Goal: Check status: Check status

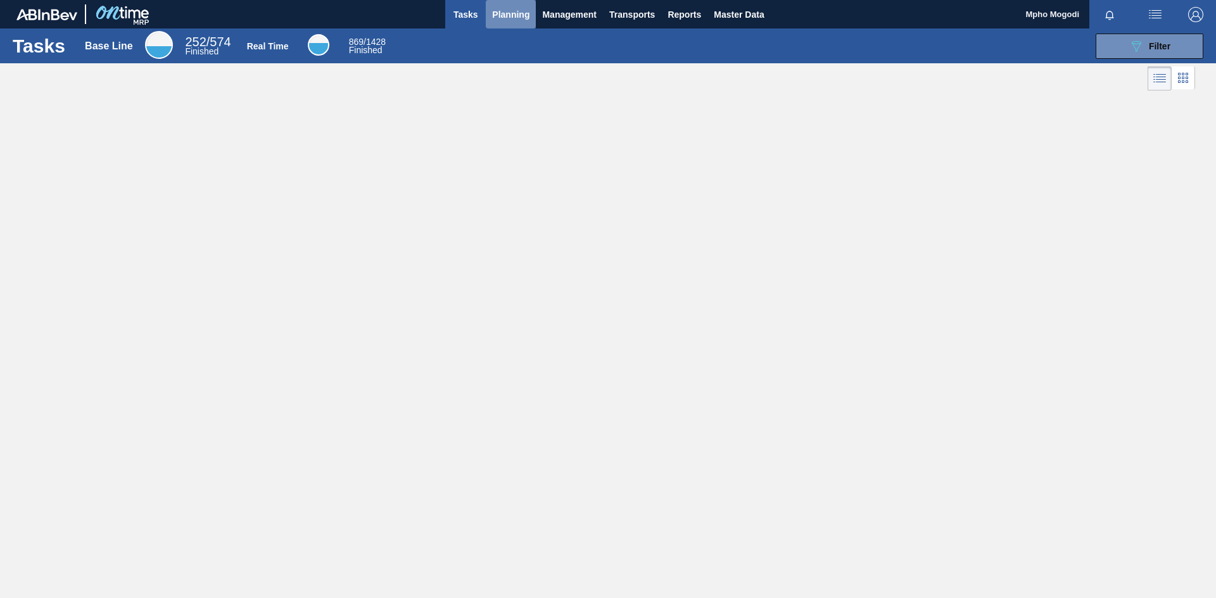
click at [516, 20] on span "Planning" at bounding box center [510, 14] width 37 height 15
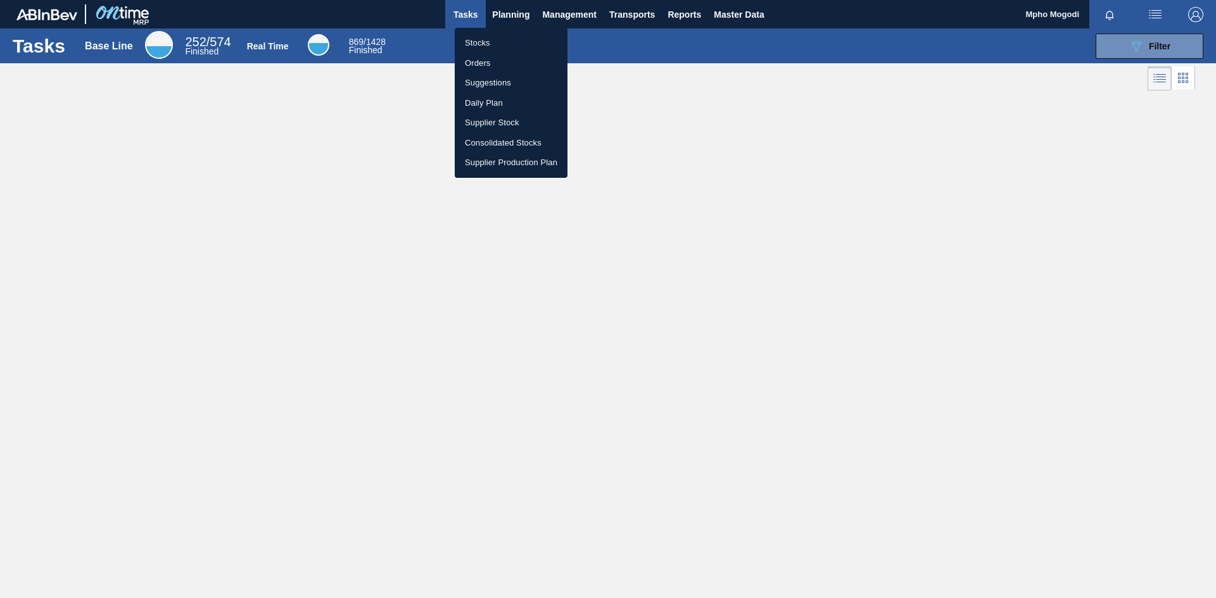
click at [490, 44] on li "Stocks" at bounding box center [511, 43] width 113 height 20
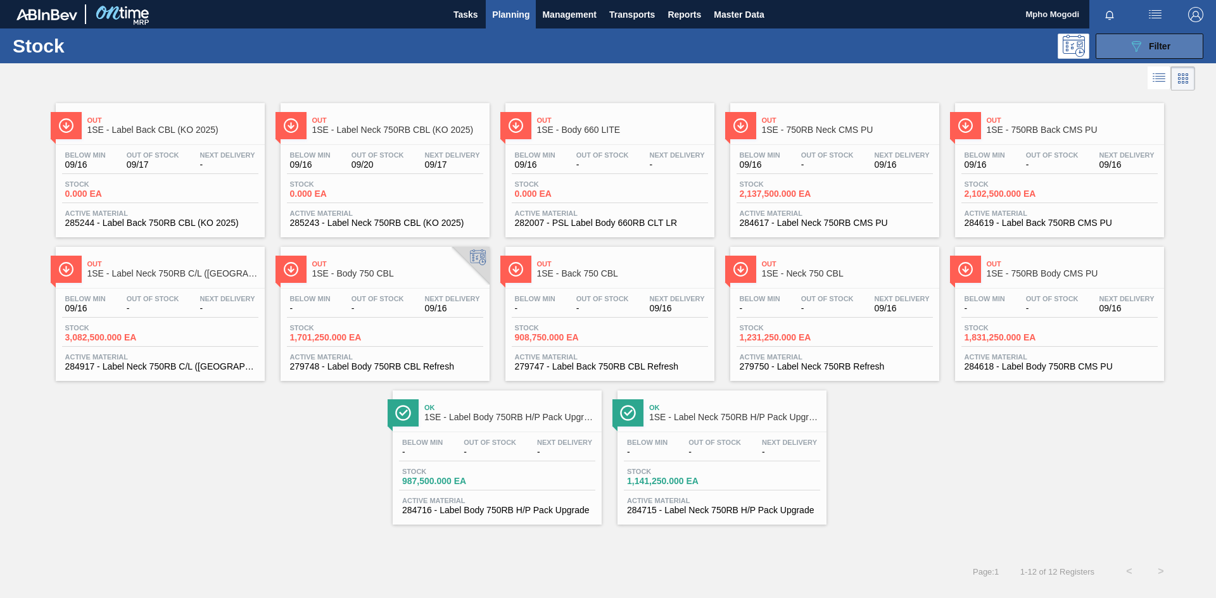
click at [1111, 53] on button "089F7B8B-B2A5-4AFE-B5C0-19BA573D28AC Filter" at bounding box center [1150, 46] width 108 height 25
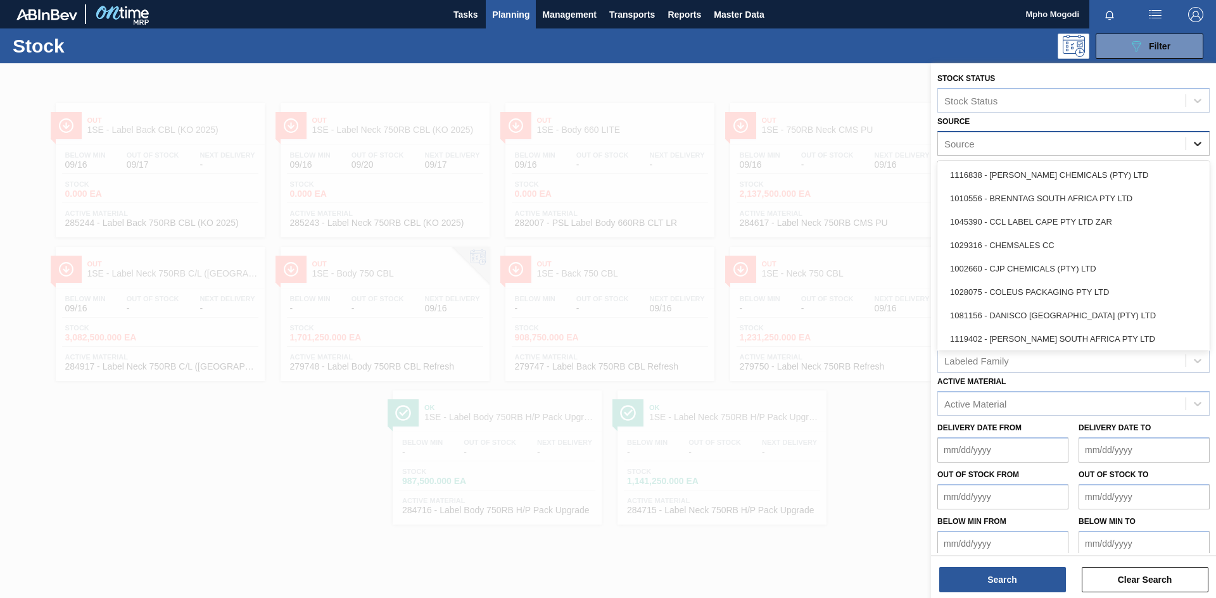
click at [1191, 146] on icon at bounding box center [1197, 143] width 13 height 13
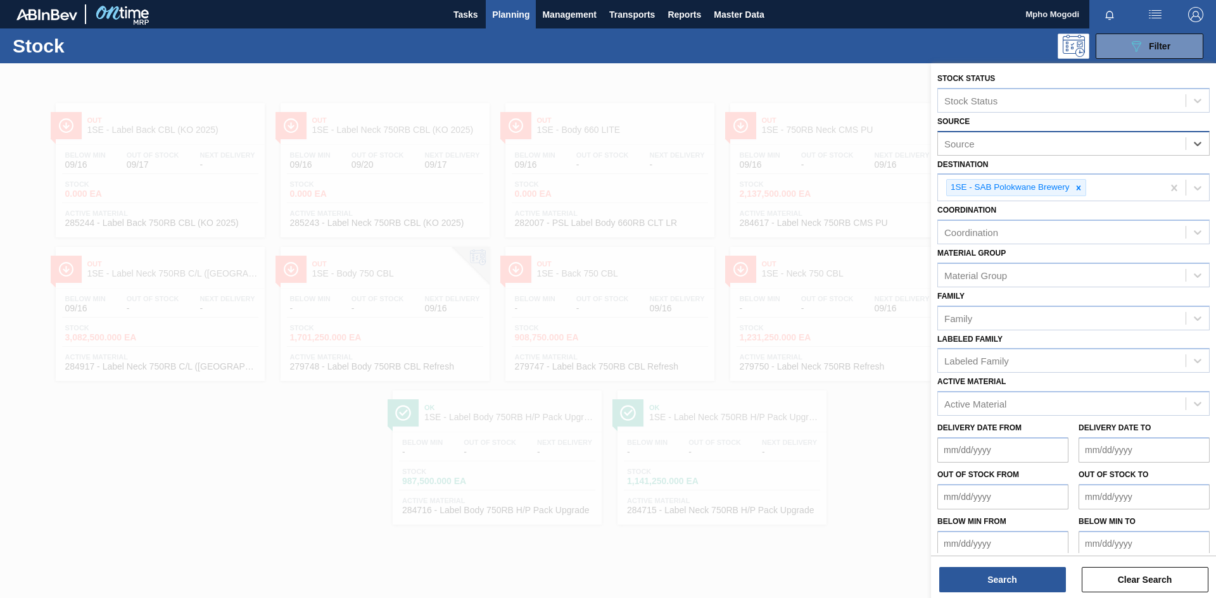
click at [1144, 141] on div "Source" at bounding box center [1062, 143] width 248 height 18
type input "HENK"
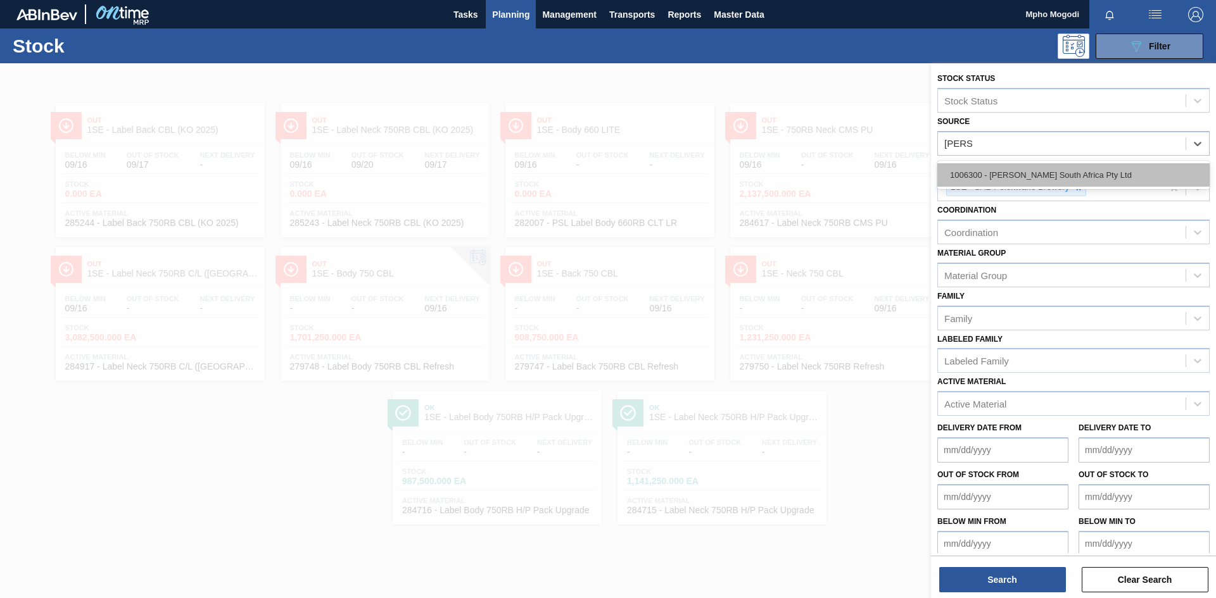
click at [1094, 168] on div "1006300 - Henkel South Africa Pty Ltd" at bounding box center [1073, 174] width 272 height 23
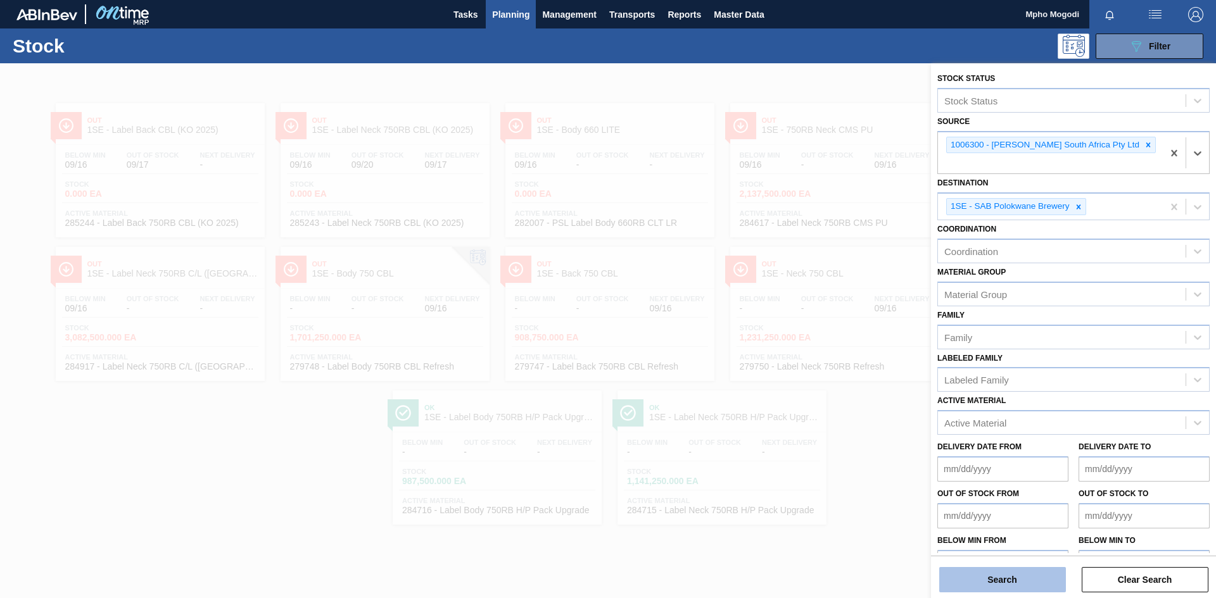
click at [1015, 578] on button "Search" at bounding box center [1002, 579] width 127 height 25
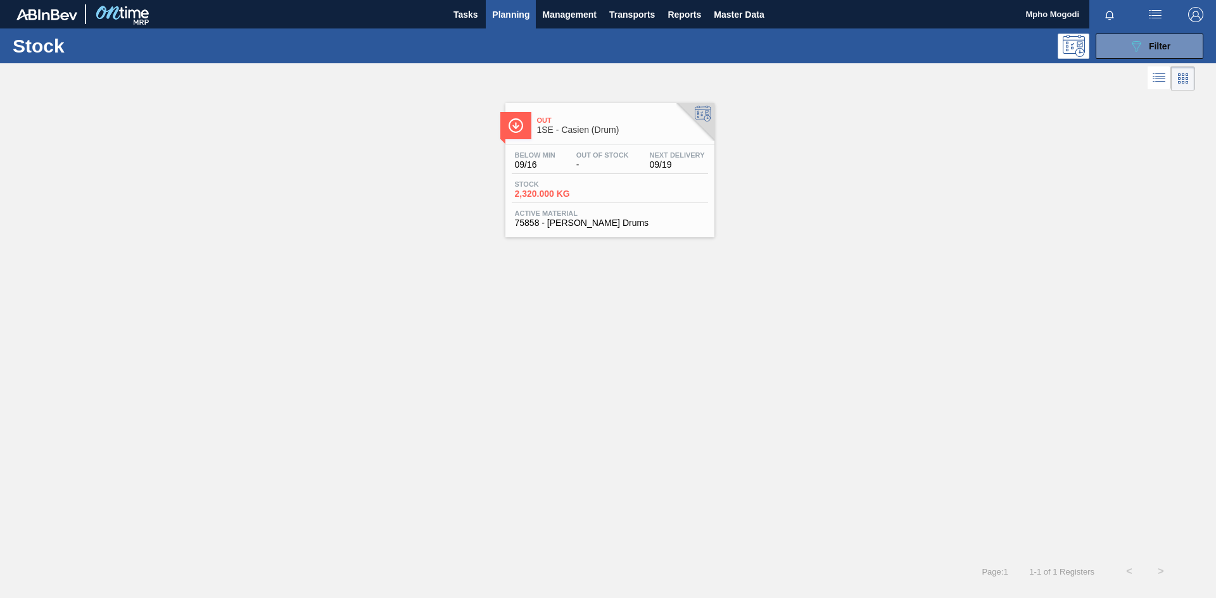
click at [564, 206] on div "Below Min 09/16 Out Of Stock - Next Delivery 09/19 Stock 2,320.000 KG Active Ma…" at bounding box center [609, 188] width 209 height 86
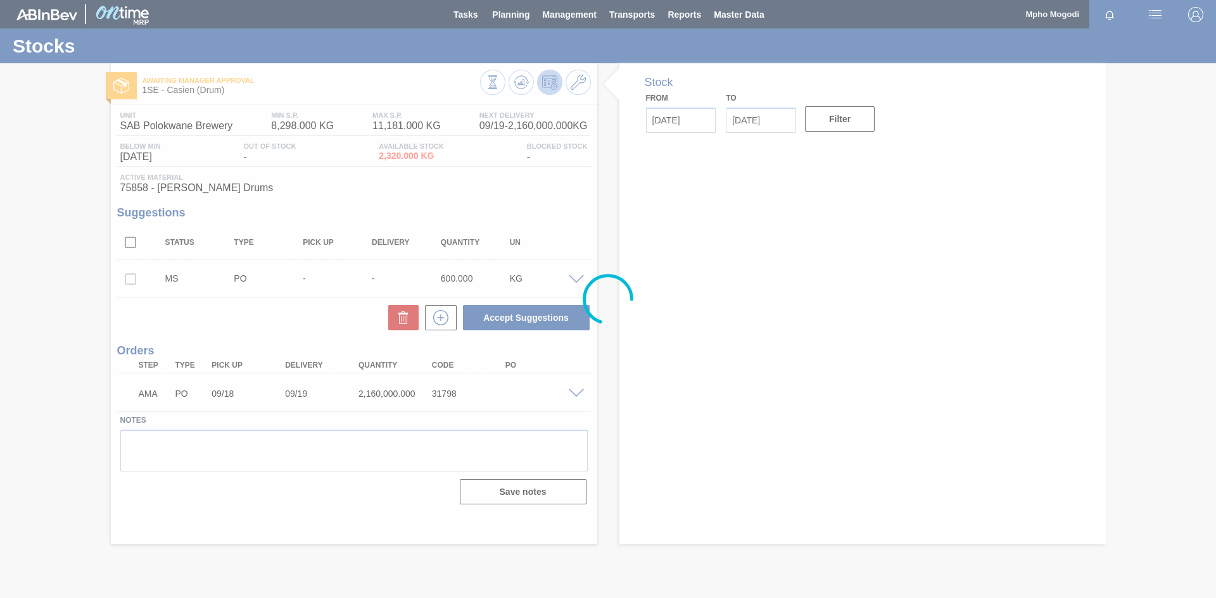
click at [579, 392] on div at bounding box center [608, 299] width 1216 height 598
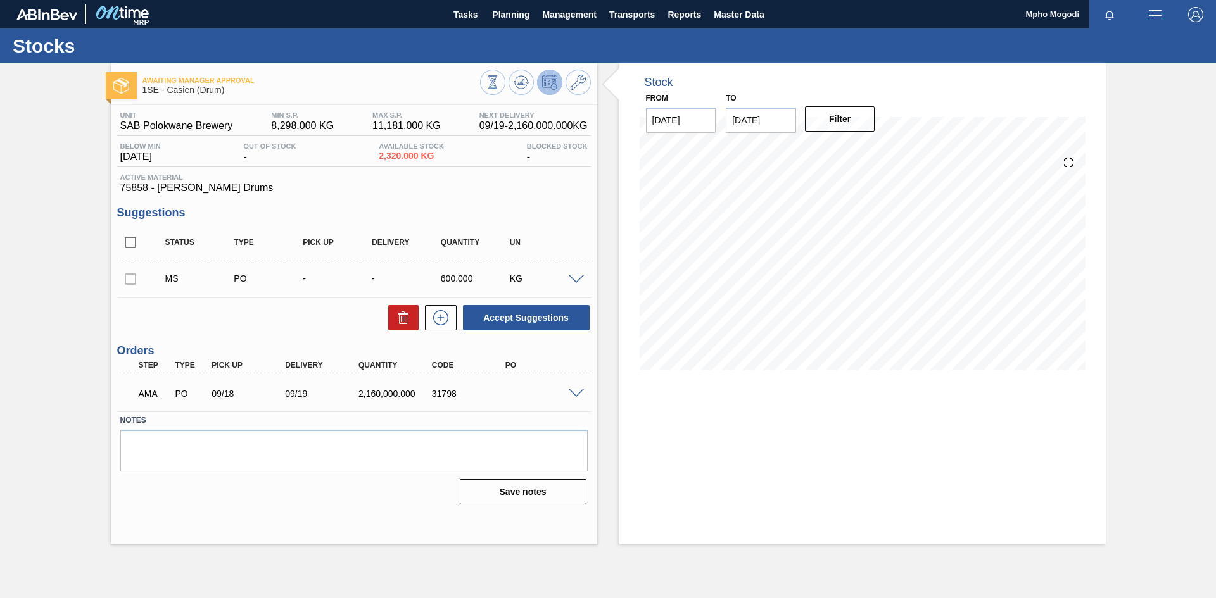
click at [574, 391] on span at bounding box center [576, 393] width 15 height 9
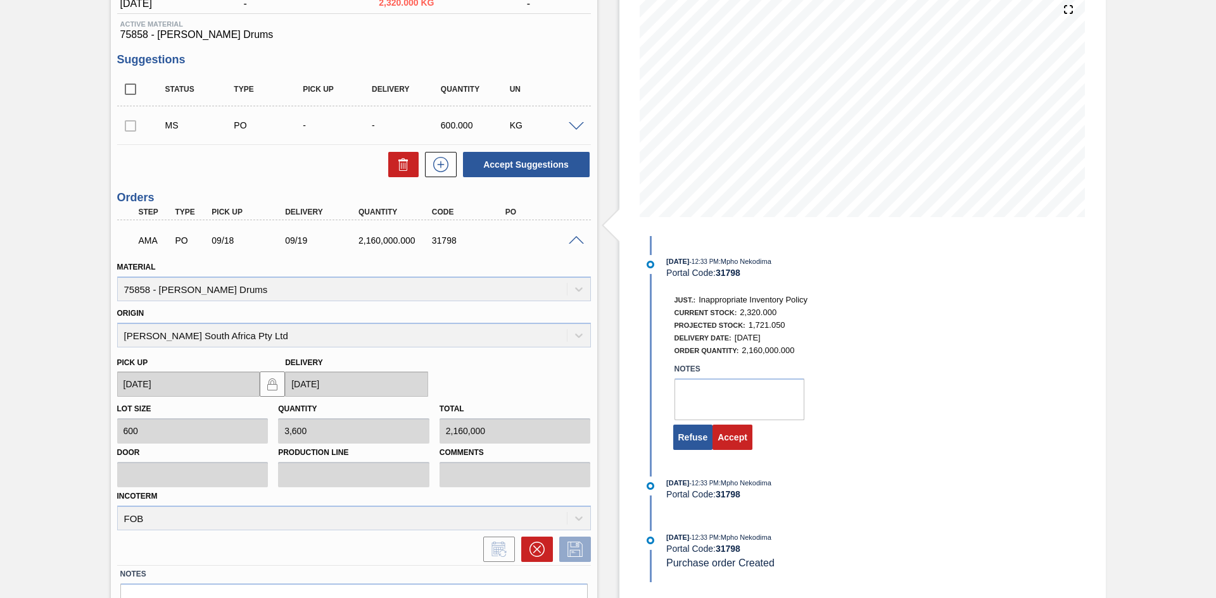
scroll to position [160, 0]
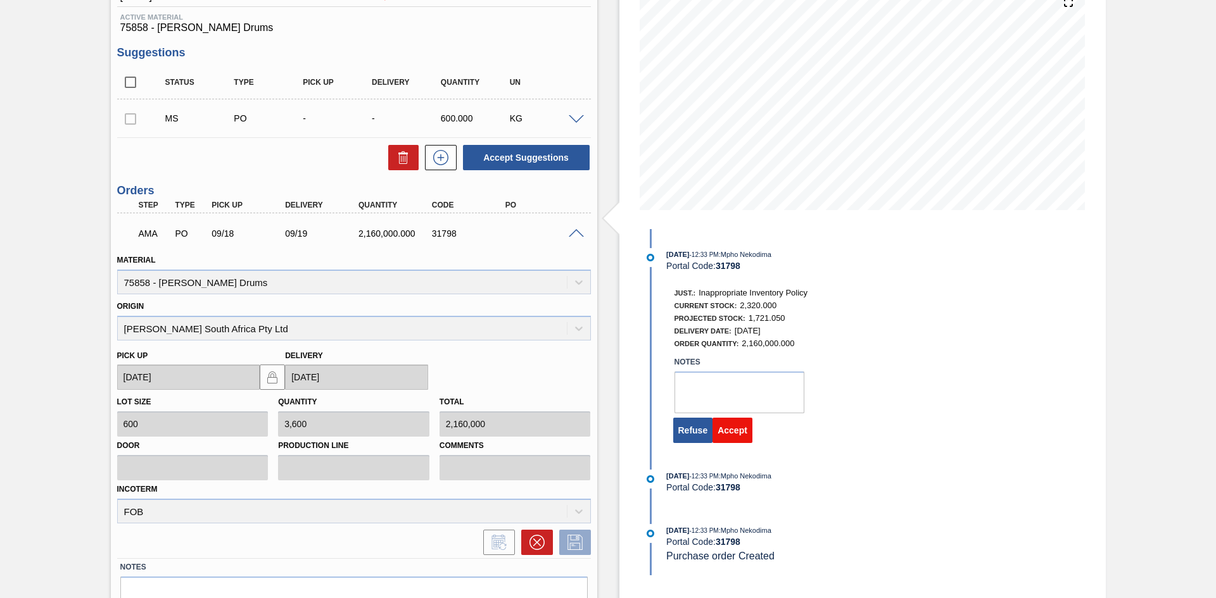
click at [737, 433] on button "Accept" at bounding box center [732, 430] width 40 height 25
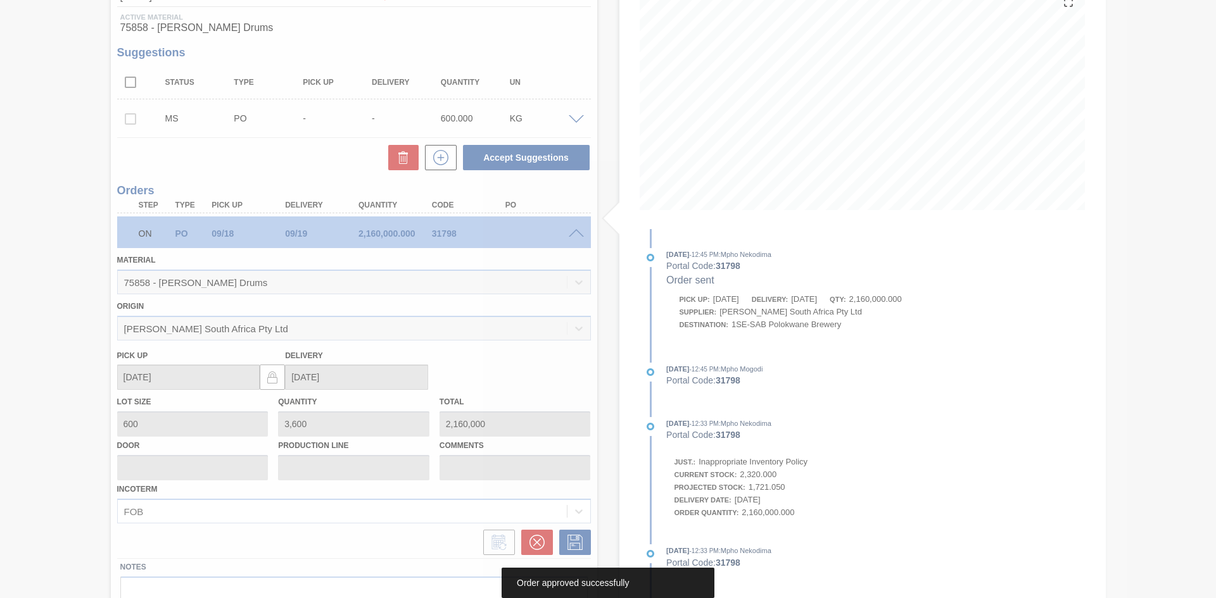
scroll to position [0, 0]
